Goal: Task Accomplishment & Management: Manage account settings

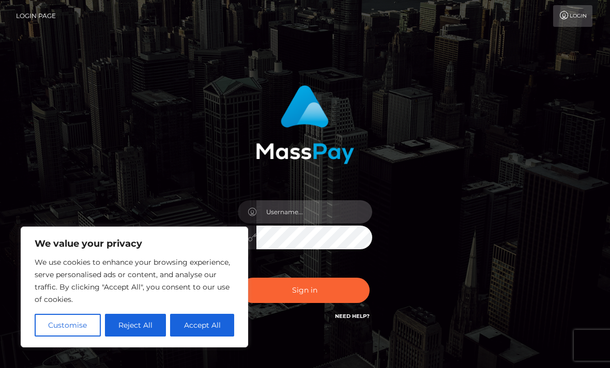
click at [330, 209] on input "text" at bounding box center [314, 211] width 116 height 23
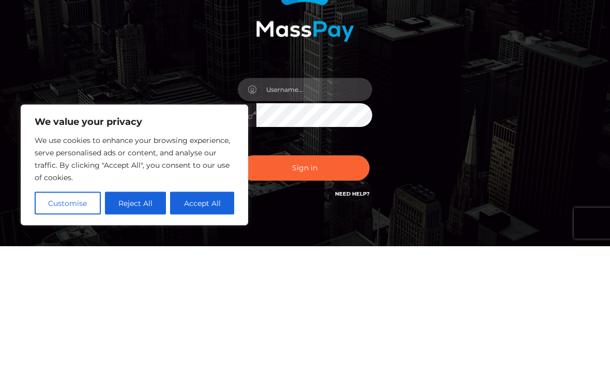
type input "[EMAIL_ADDRESS][DOMAIN_NAME]"
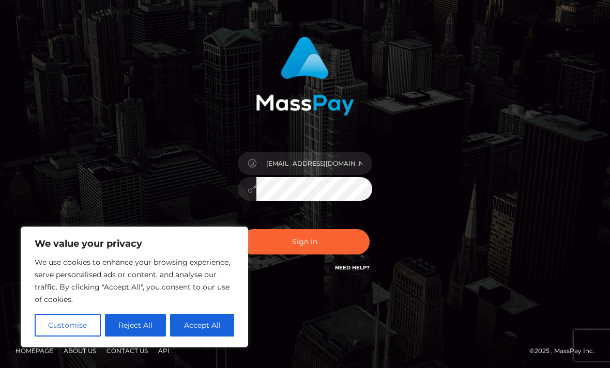
click at [349, 247] on button "Sign in" at bounding box center [304, 241] width 129 height 25
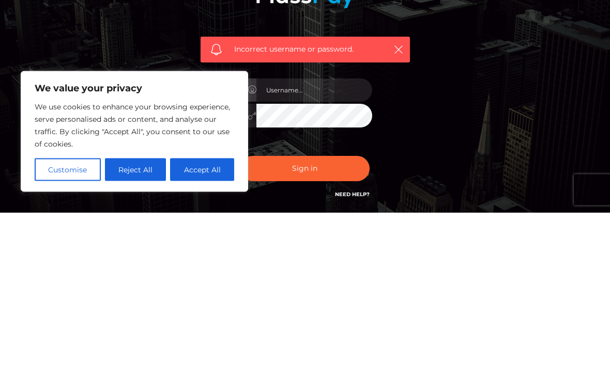
click at [204, 314] on button "Accept All" at bounding box center [202, 325] width 64 height 23
checkbox input "true"
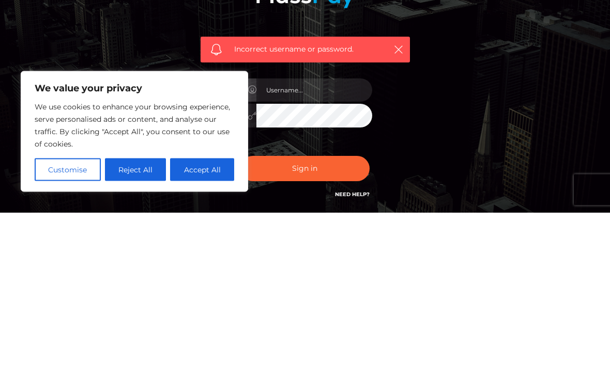
scroll to position [83, 0]
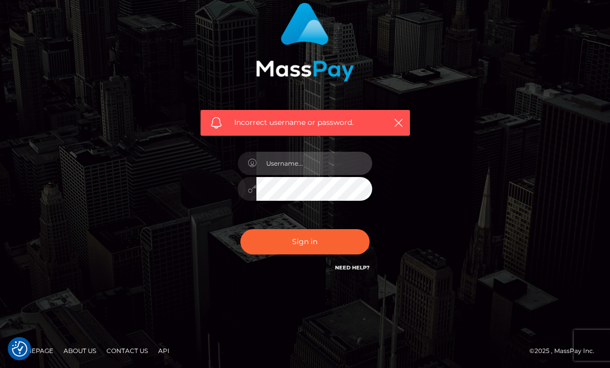
click at [336, 164] on input "text" at bounding box center [314, 163] width 116 height 23
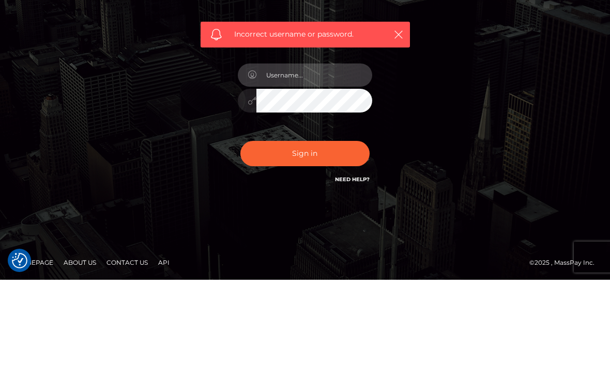
type input "[EMAIL_ADDRESS][DOMAIN_NAME]"
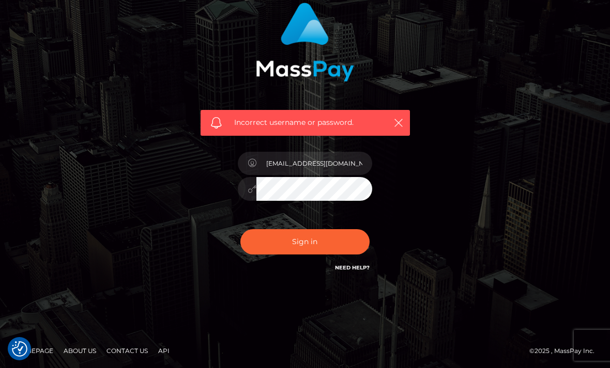
click at [257, 245] on button "Sign in" at bounding box center [304, 241] width 129 height 25
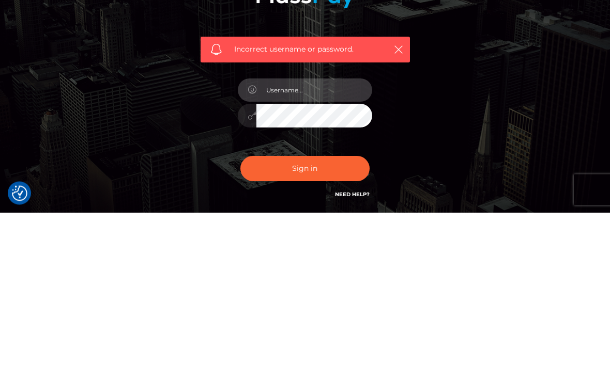
type input "[EMAIL_ADDRESS][DOMAIN_NAME]"
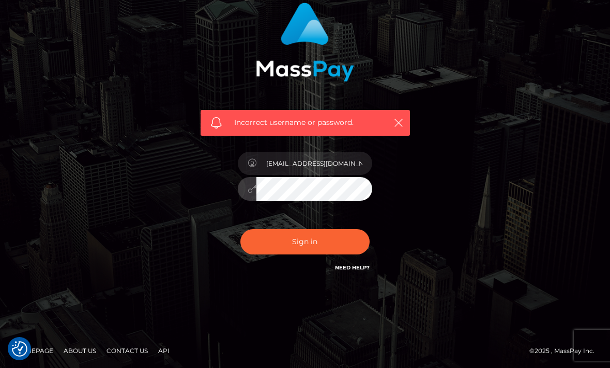
click at [357, 269] on link "Need Help?" at bounding box center [352, 267] width 35 height 7
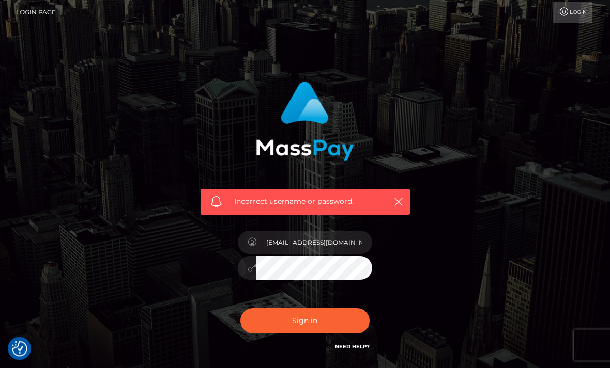
scroll to position [4, 0]
click at [403, 197] on button "button" at bounding box center [398, 201] width 13 height 13
click at [403, 197] on icon "button" at bounding box center [398, 202] width 10 height 10
click at [393, 197] on icon "button" at bounding box center [398, 202] width 10 height 10
click at [403, 195] on button "button" at bounding box center [398, 201] width 13 height 13
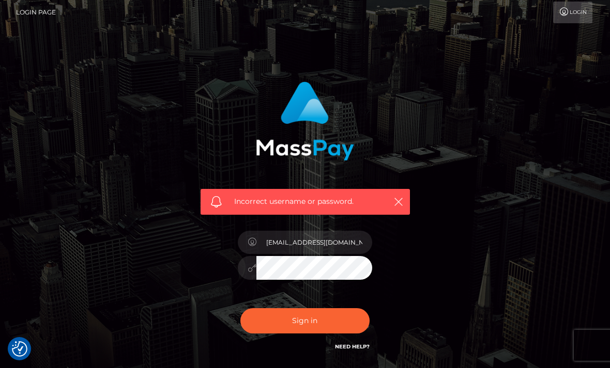
click at [394, 203] on icon "button" at bounding box center [398, 202] width 10 height 10
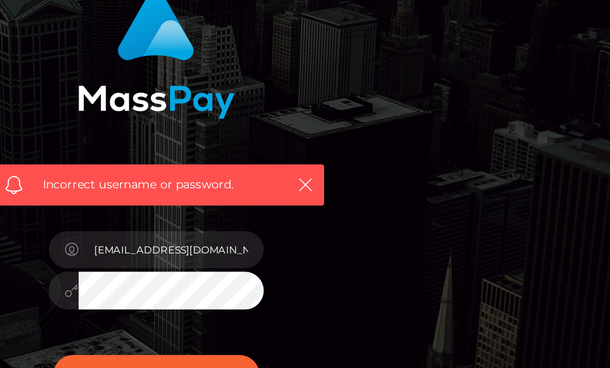
click at [288, 107] on div "Incorrect username or password. jerzleaguinaldo@gmail.com" at bounding box center [305, 222] width 496 height 297
click at [280, 112] on div "Incorrect username or password. jerzleaguinaldo@gmail.com" at bounding box center [305, 222] width 496 height 297
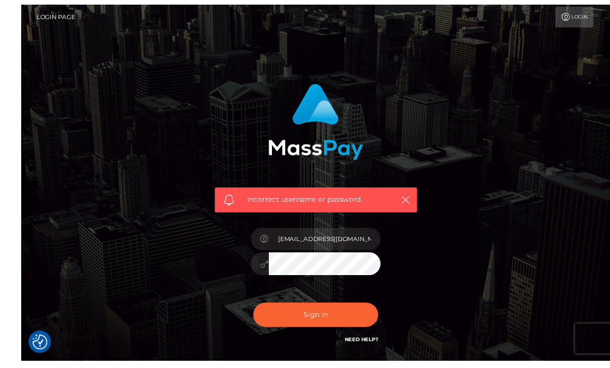
scroll to position [0, 0]
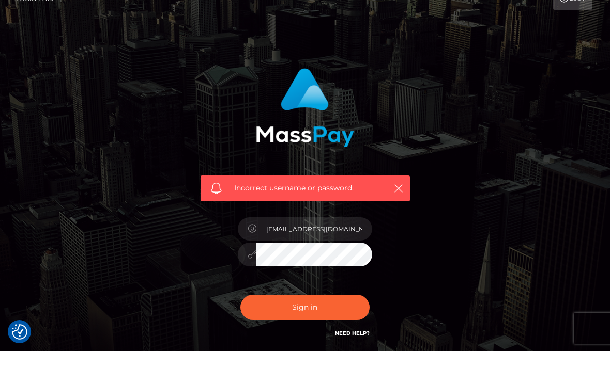
click at [398, 200] on icon "button" at bounding box center [398, 205] width 10 height 10
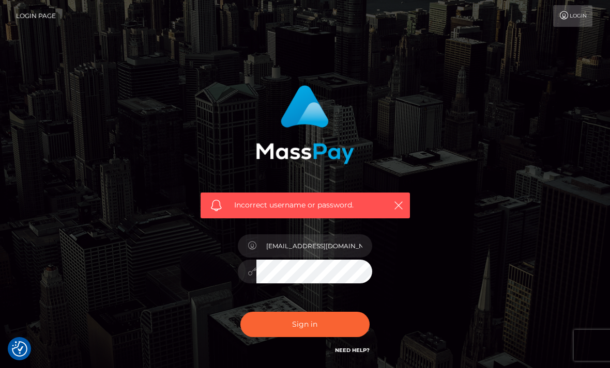
click at [571, 22] on link "Login" at bounding box center [572, 16] width 39 height 22
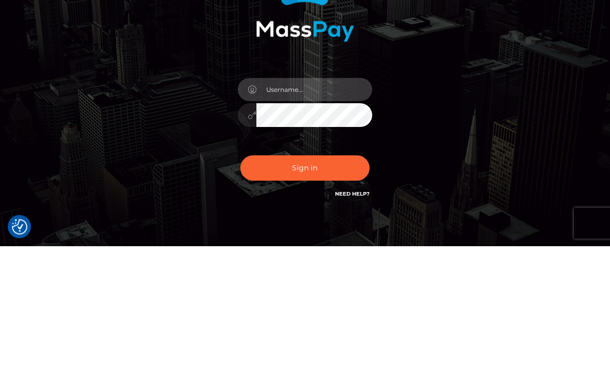
scroll to position [122, 0]
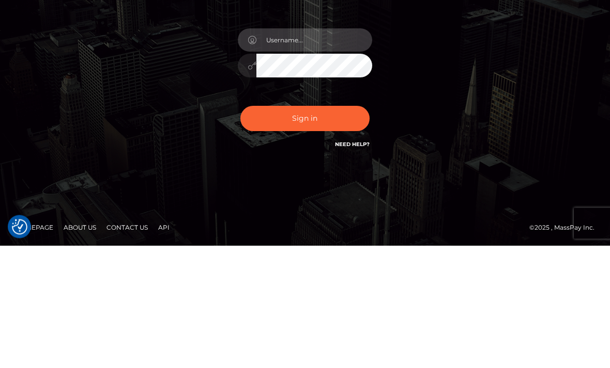
type input "[EMAIL_ADDRESS][DOMAIN_NAME]"
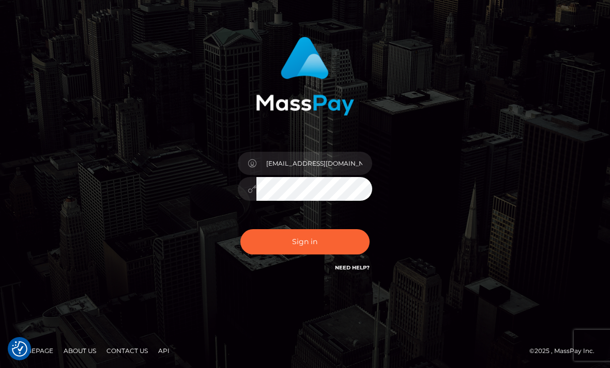
click at [365, 247] on button "Sign in" at bounding box center [304, 241] width 129 height 25
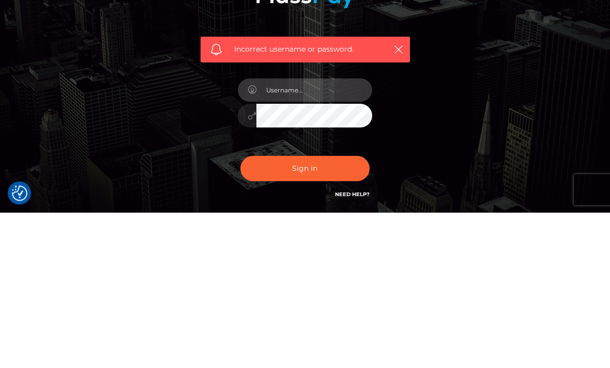
type input "[EMAIL_ADDRESS][DOMAIN_NAME]"
